Goal: Use online tool/utility: Utilize a website feature to perform a specific function

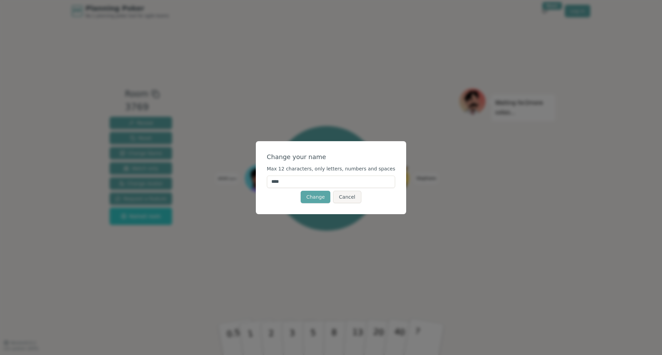
click at [296, 186] on input "****" at bounding box center [331, 182] width 129 height 12
type input "**********"
click at [317, 192] on button "Change" at bounding box center [315, 197] width 30 height 12
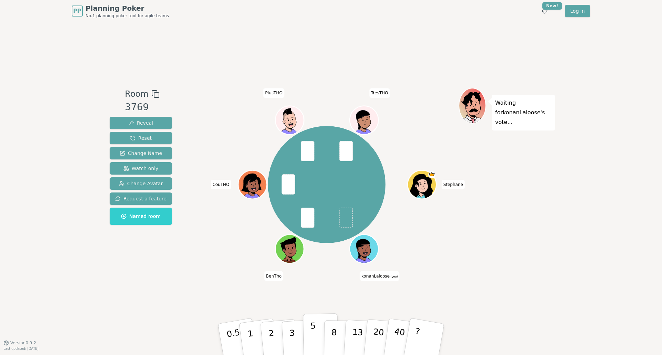
click at [315, 333] on button "5" at bounding box center [320, 340] width 35 height 52
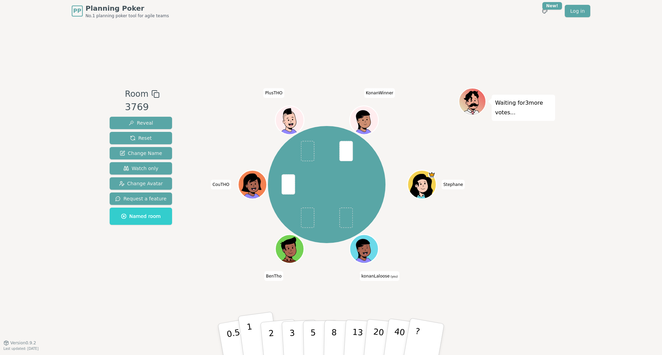
click at [251, 337] on p "1" at bounding box center [251, 341] width 10 height 38
click at [288, 339] on button "3" at bounding box center [300, 340] width 38 height 54
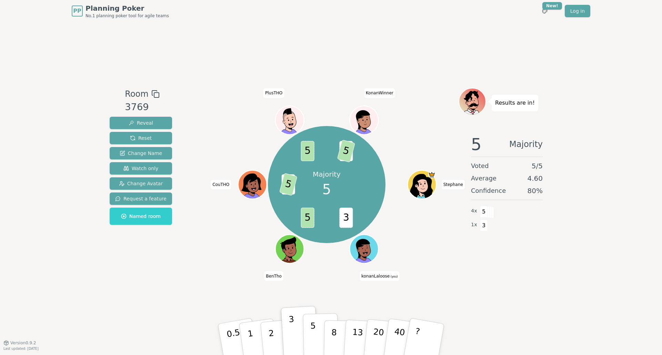
click at [316, 338] on button "5" at bounding box center [320, 340] width 35 height 52
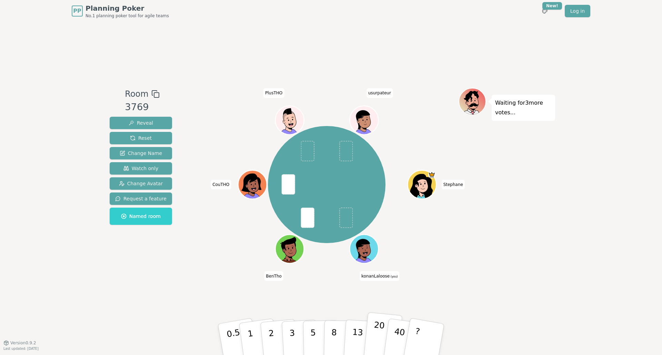
click at [372, 331] on button "20" at bounding box center [382, 340] width 39 height 55
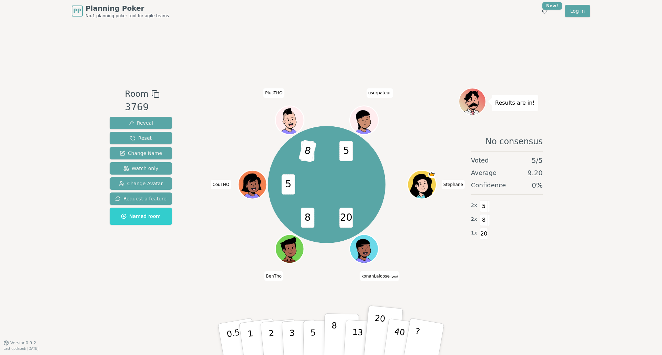
click at [335, 330] on p "8" at bounding box center [334, 339] width 6 height 37
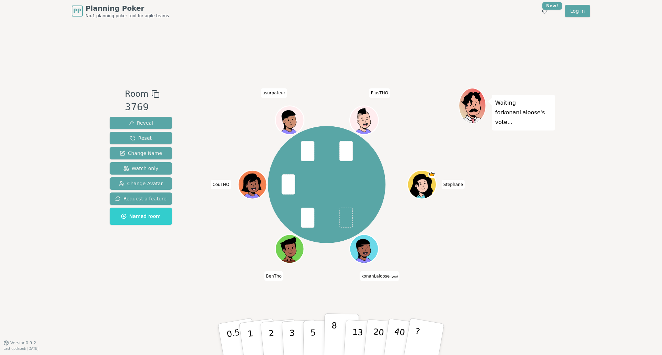
click at [332, 328] on p "8" at bounding box center [334, 339] width 6 height 37
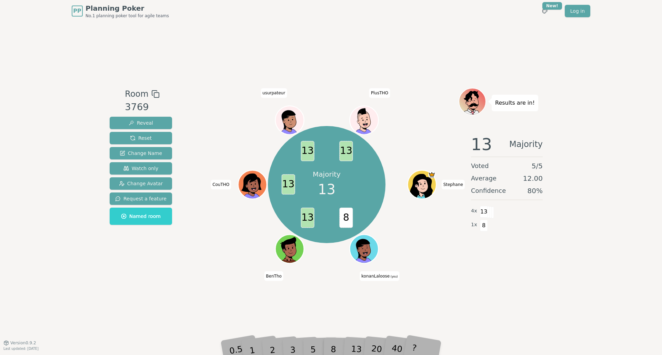
click at [355, 344] on div "13" at bounding box center [362, 339] width 22 height 25
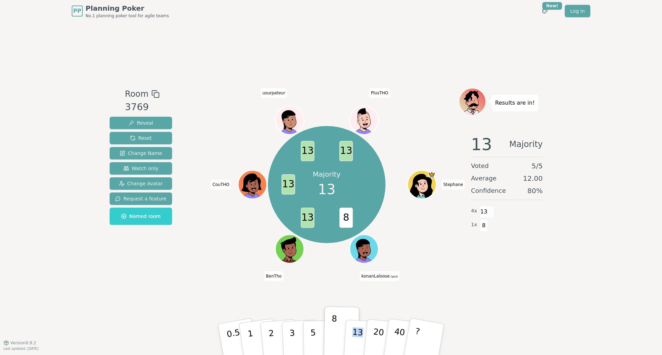
click at [355, 344] on p "13" at bounding box center [356, 346] width 13 height 38
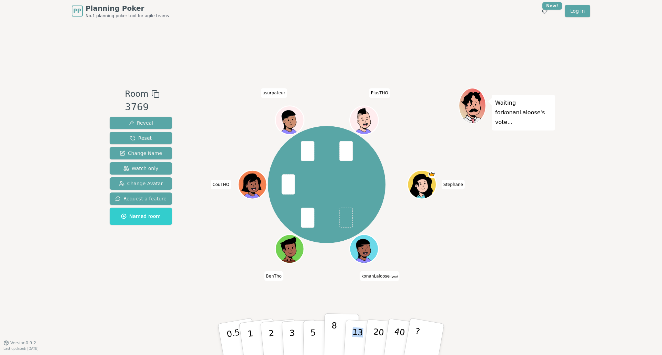
click at [331, 330] on p "8" at bounding box center [334, 339] width 6 height 37
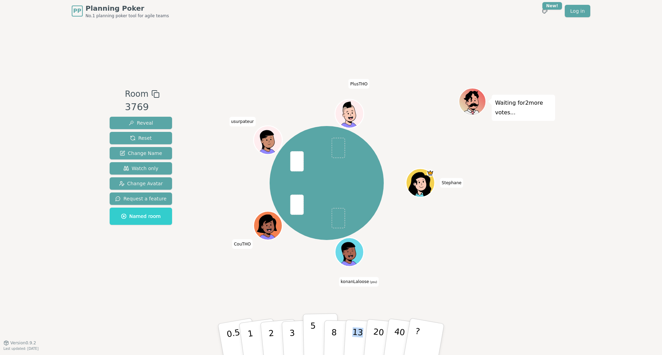
click at [316, 336] on button "5" at bounding box center [320, 340] width 35 height 52
click at [296, 326] on button "3" at bounding box center [300, 340] width 38 height 54
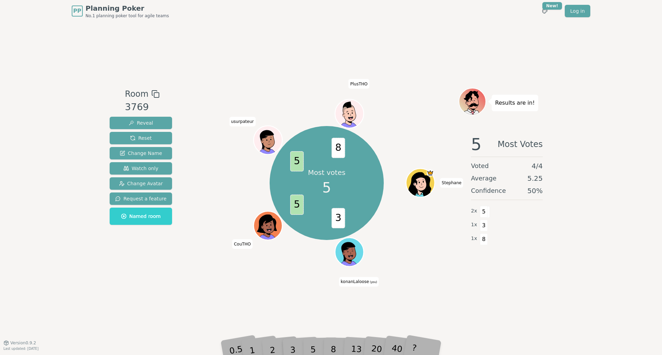
click at [309, 340] on div "3" at bounding box center [300, 339] width 22 height 25
click at [310, 345] on div "5" at bounding box center [320, 339] width 21 height 24
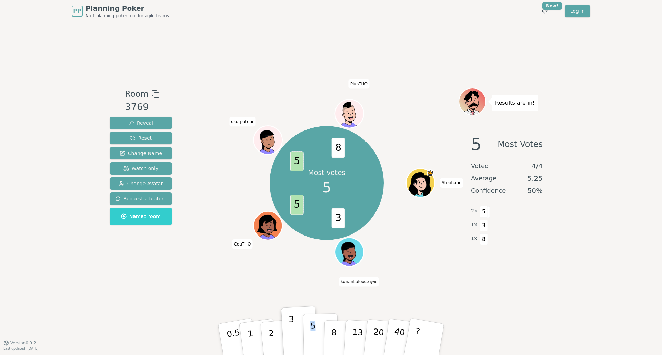
click at [310, 345] on button "5" at bounding box center [320, 340] width 35 height 52
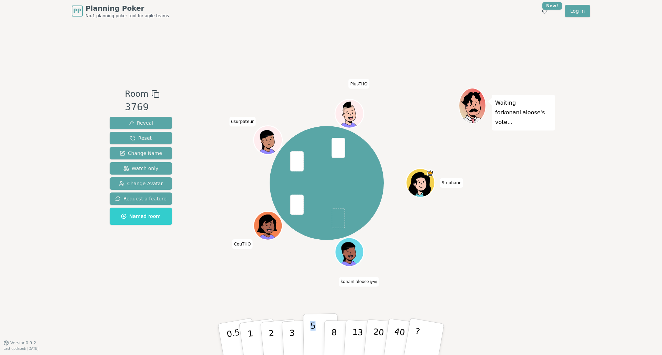
click at [310, 345] on button "5" at bounding box center [320, 340] width 35 height 52
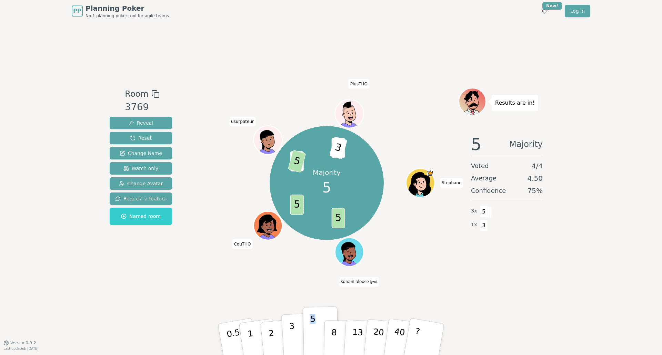
click at [297, 341] on button "3" at bounding box center [300, 340] width 38 height 54
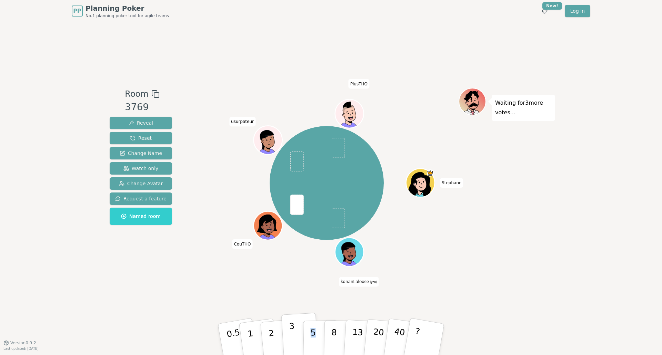
click at [293, 338] on p "3" at bounding box center [293, 340] width 8 height 38
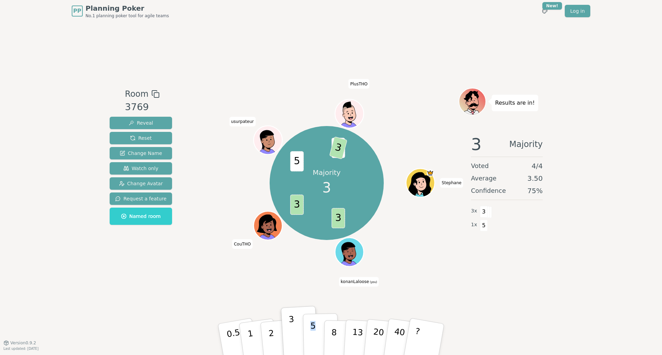
click at [314, 341] on p "5" at bounding box center [313, 339] width 6 height 37
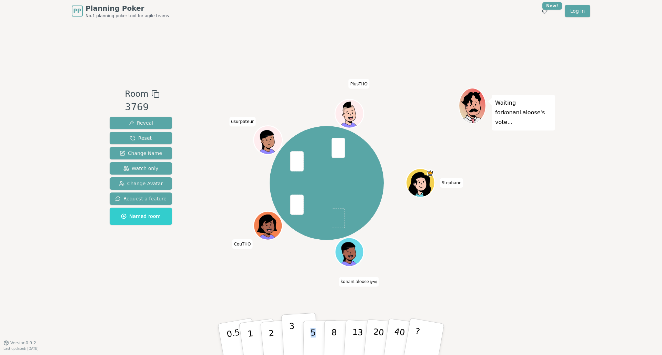
click at [292, 339] on p "3" at bounding box center [293, 340] width 8 height 38
